Goal: Task Accomplishment & Management: Manage account settings

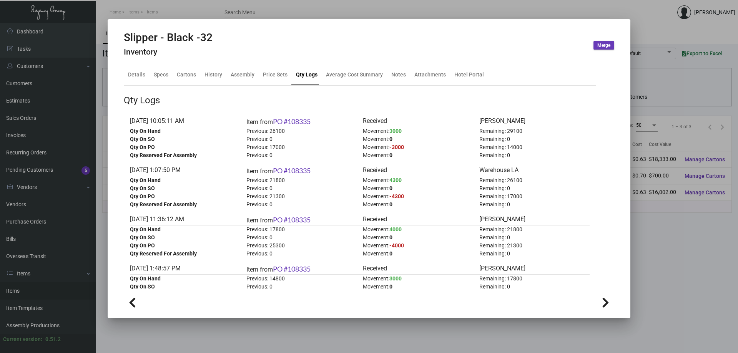
scroll to position [38, 0]
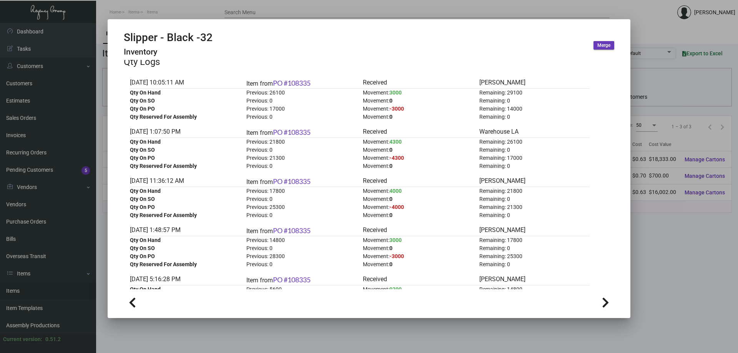
click at [170, 11] on div at bounding box center [369, 176] width 738 height 353
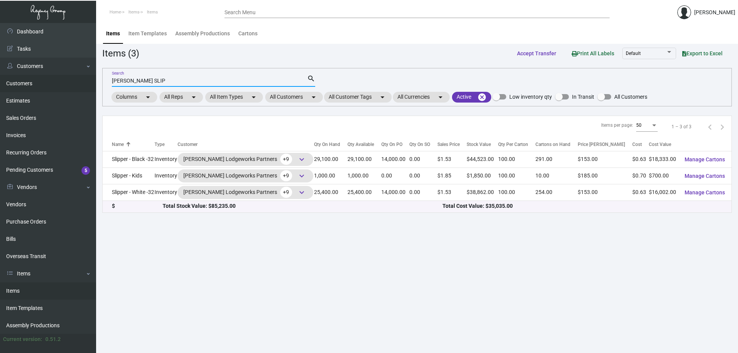
drag, startPoint x: 189, startPoint y: 81, endPoint x: 9, endPoint y: 84, distance: 179.9
click at [10, 84] on div "Dashboard Dashboard Tasks Customers Customers Estimates Sales Orders Invoices R…" at bounding box center [369, 188] width 738 height 330
type input "lake [PERSON_NAME]"
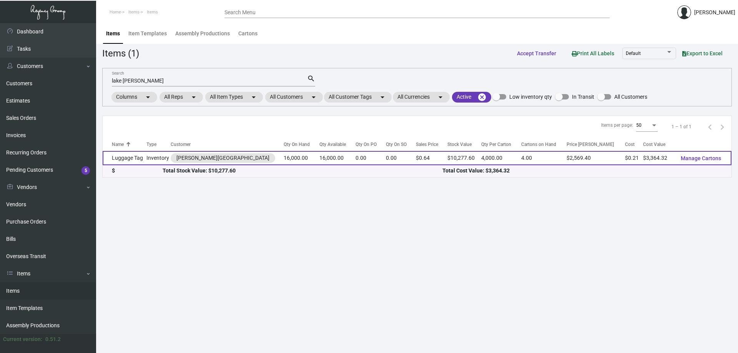
click at [142, 161] on td "Luggage Tag" at bounding box center [125, 158] width 44 height 14
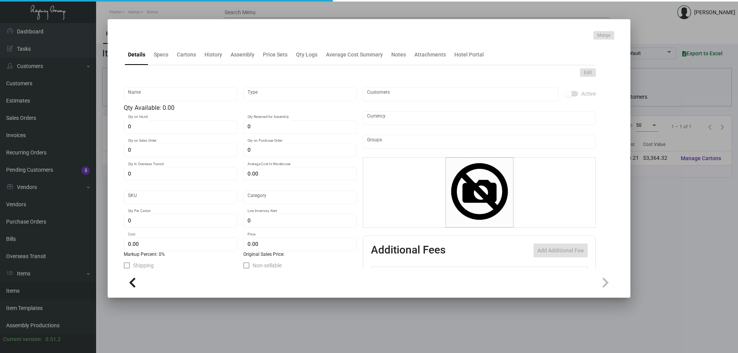
type input "Luggage Tag"
type input "Inventory"
type input "16,000"
type input "$ 0.21027"
type input "Inventory"
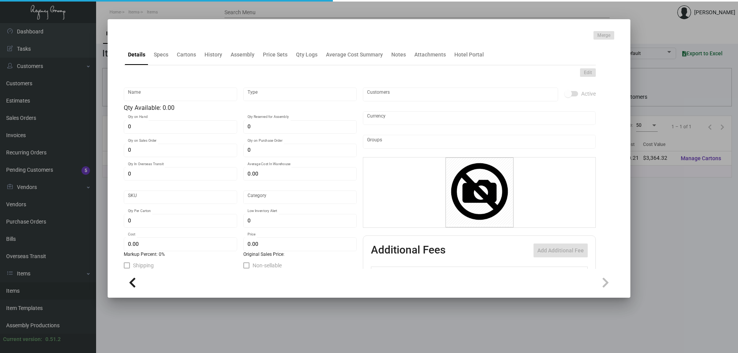
type input "4,000"
type input "$ 0.21027"
type input "$ 0.64235"
checkbox input "true"
type input "United States Dollar $"
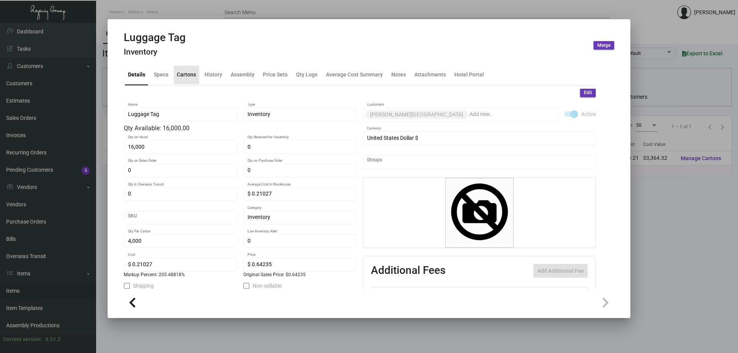
click at [180, 76] on div "Cartons" at bounding box center [186, 75] width 19 height 8
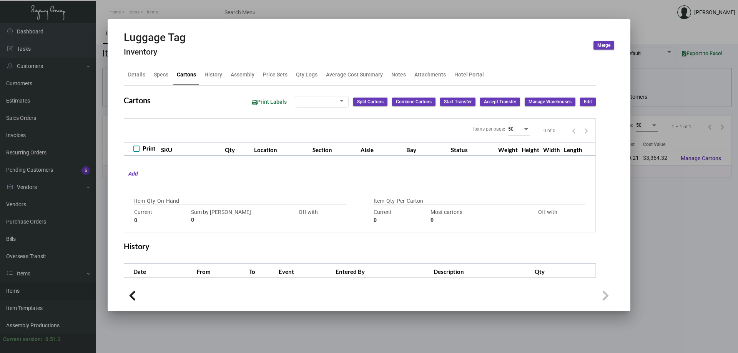
type input "16,000"
type input "16000"
type input "0"
type input "4,000"
type input "4000"
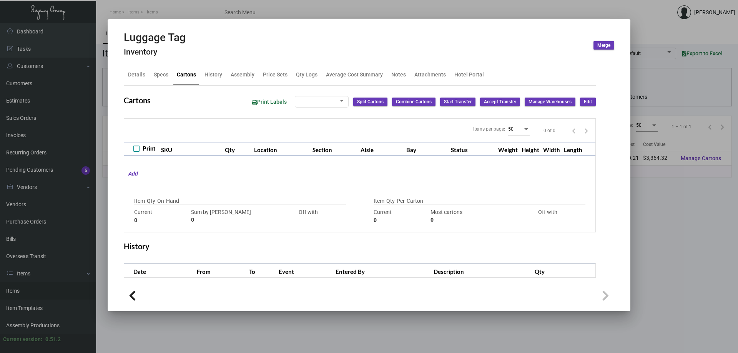
type input "0"
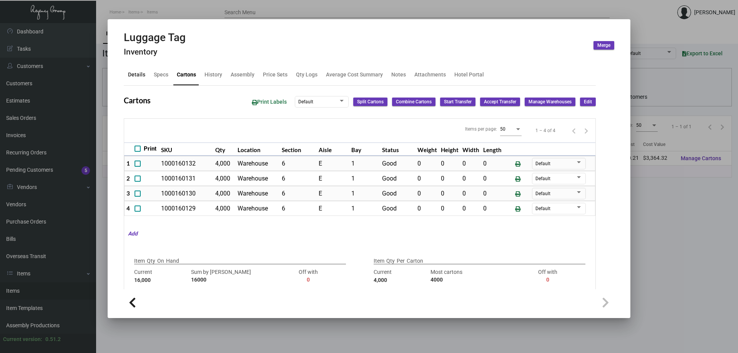
click at [135, 76] on div "Details" at bounding box center [136, 75] width 17 height 8
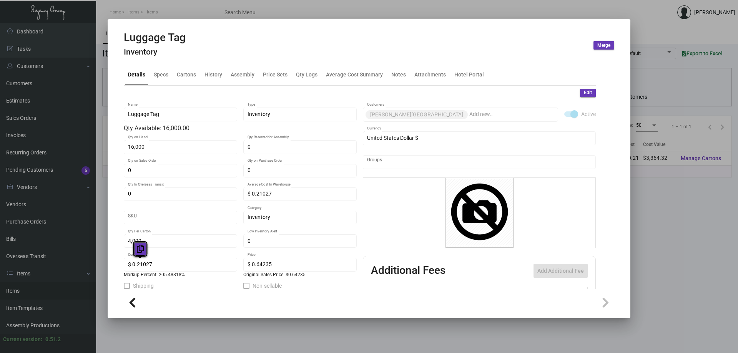
click at [137, 248] on icon at bounding box center [140, 249] width 7 height 8
click at [43, 292] on div at bounding box center [369, 176] width 738 height 353
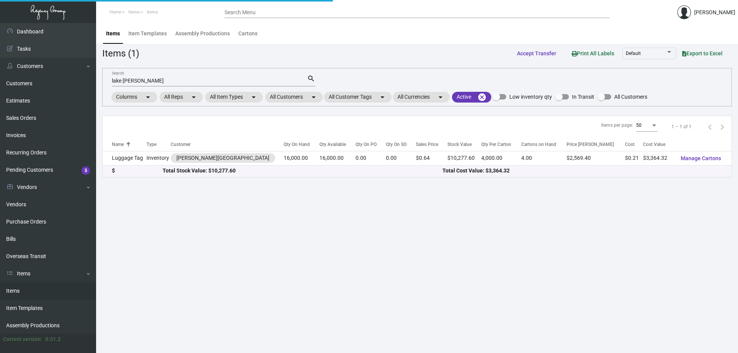
click at [43, 292] on link "Items" at bounding box center [48, 290] width 96 height 17
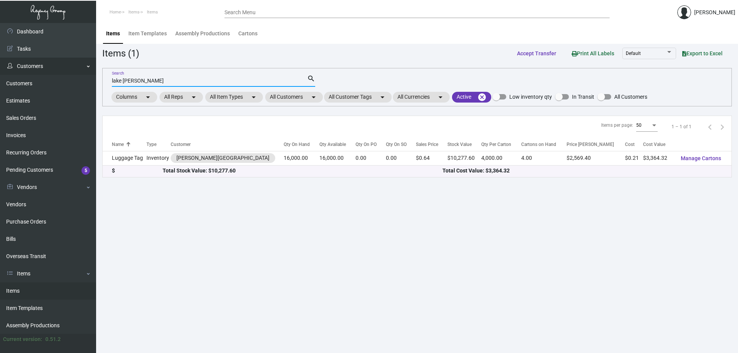
drag, startPoint x: 234, startPoint y: 83, endPoint x: 22, endPoint y: 64, distance: 212.6
click at [23, 64] on div "Dashboard Dashboard Tasks Customers Customers Estimates Sales Orders Invoices R…" at bounding box center [369, 188] width 738 height 330
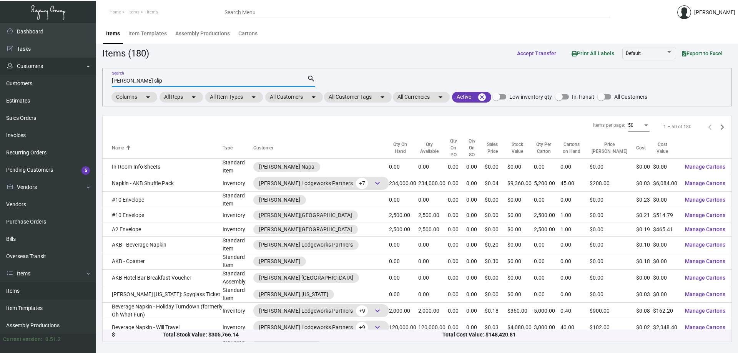
type input "[PERSON_NAME] slip"
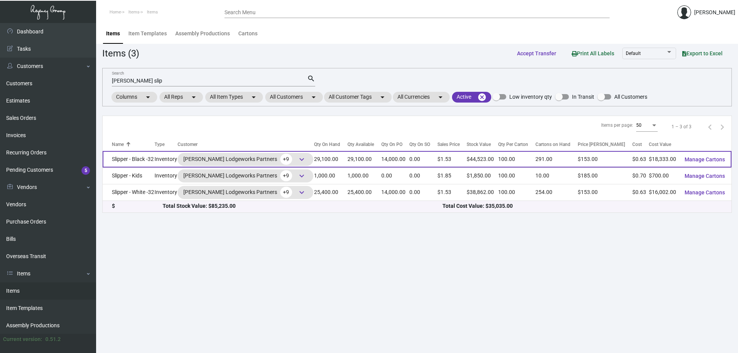
click at [148, 155] on td "Slipper - Black -32" at bounding box center [129, 159] width 52 height 17
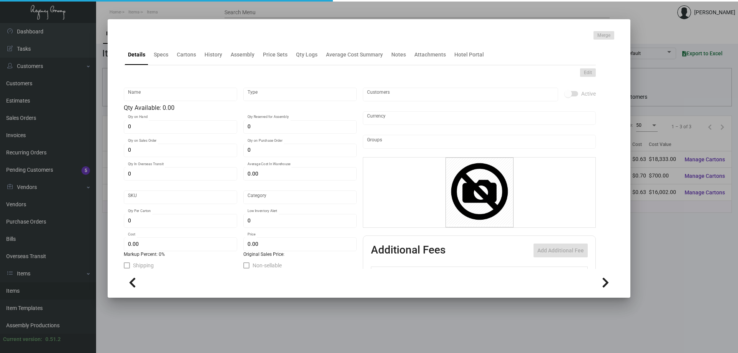
type input "Slipper - Black -32"
type input "Inventory"
type input "29,100"
type input "14,000"
type input "$ 0.63664"
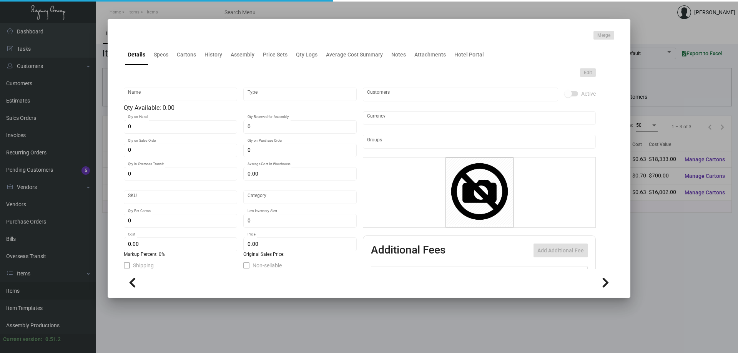
type input "Overseas"
type input "100"
type input "$ 0.63"
type input "$ 1.53"
type textarea "HR Slipper: Size #10 slipper, 1 size to fit all, black color cushion material ,…"
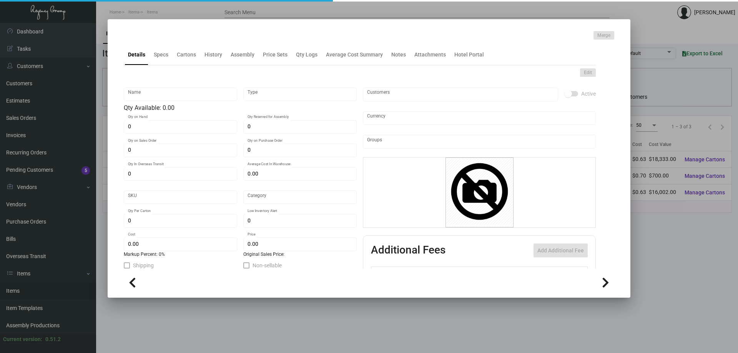
type textarea "HR Slipper: Size #10 slipper, 1 size to fit all, black color cushion material ,…"
checkbox input "true"
type input "United States Dollar $"
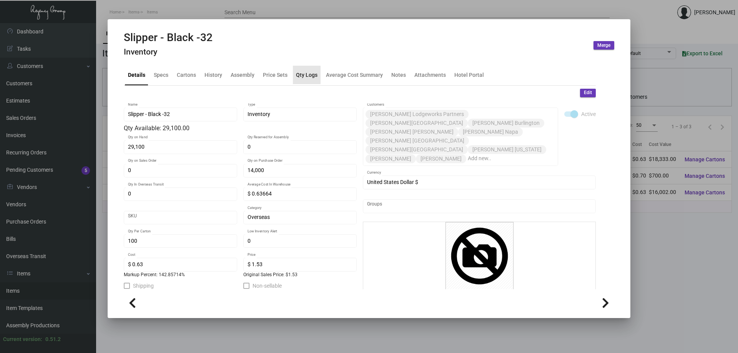
click at [303, 75] on div "Qty Logs" at bounding box center [307, 75] width 22 height 8
